Goal: Transaction & Acquisition: Download file/media

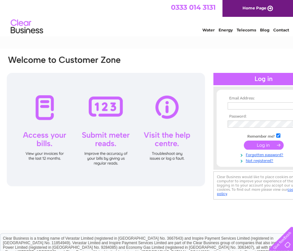
type input "sohail@lindata.co.uk"
click at [261, 142] on input "submit" at bounding box center [264, 145] width 40 height 9
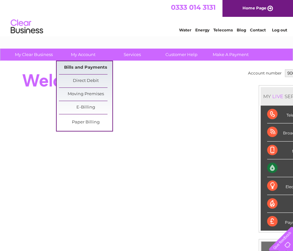
click at [82, 66] on link "Bills and Payments" at bounding box center [86, 67] width 54 height 13
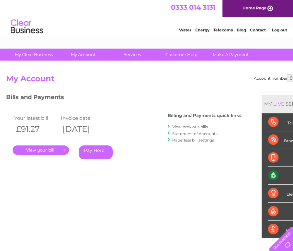
click at [185, 126] on link "View previous bills" at bounding box center [191, 127] width 36 height 5
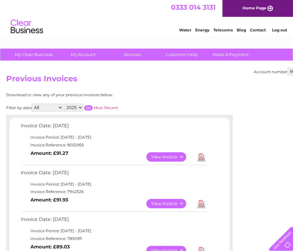
click at [201, 202] on link "Download" at bounding box center [201, 203] width 8 height 9
